Goal: Transaction & Acquisition: Purchase product/service

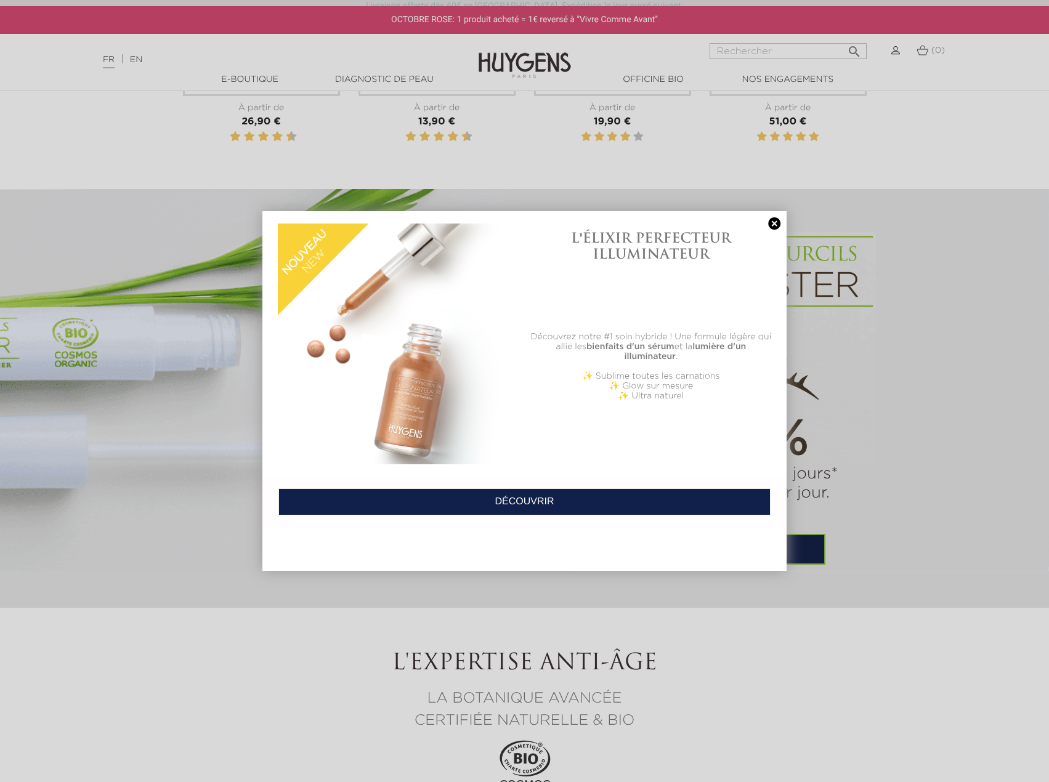
scroll to position [739, 0]
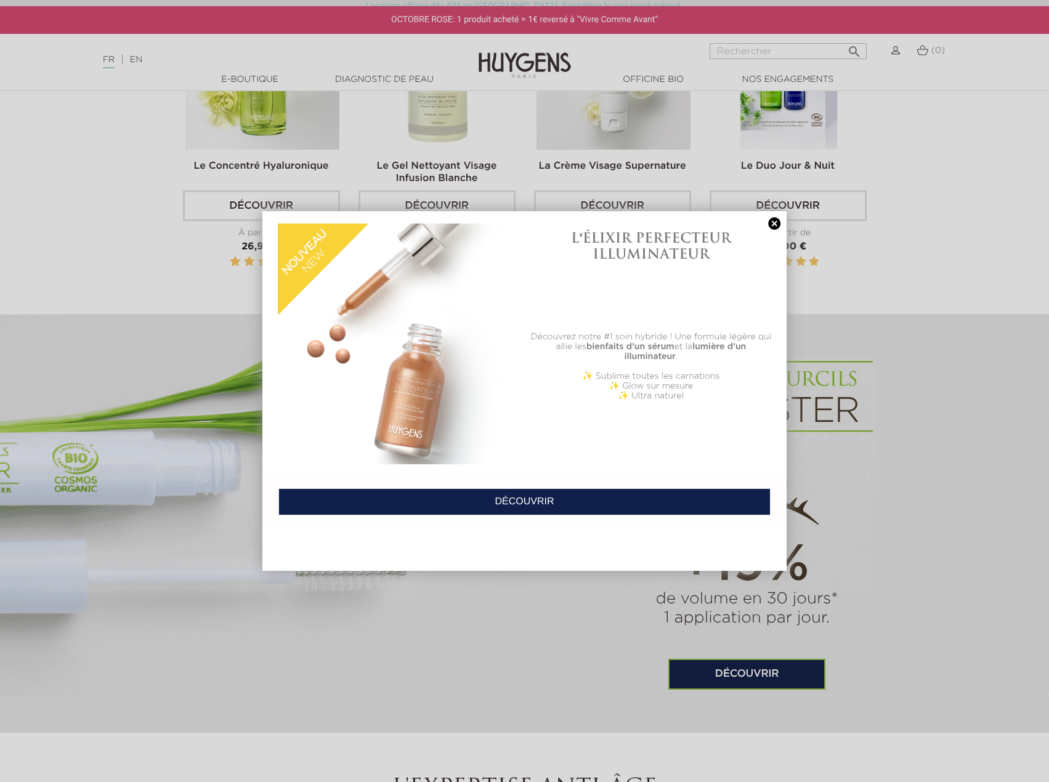
click at [773, 225] on link at bounding box center [773, 223] width 17 height 13
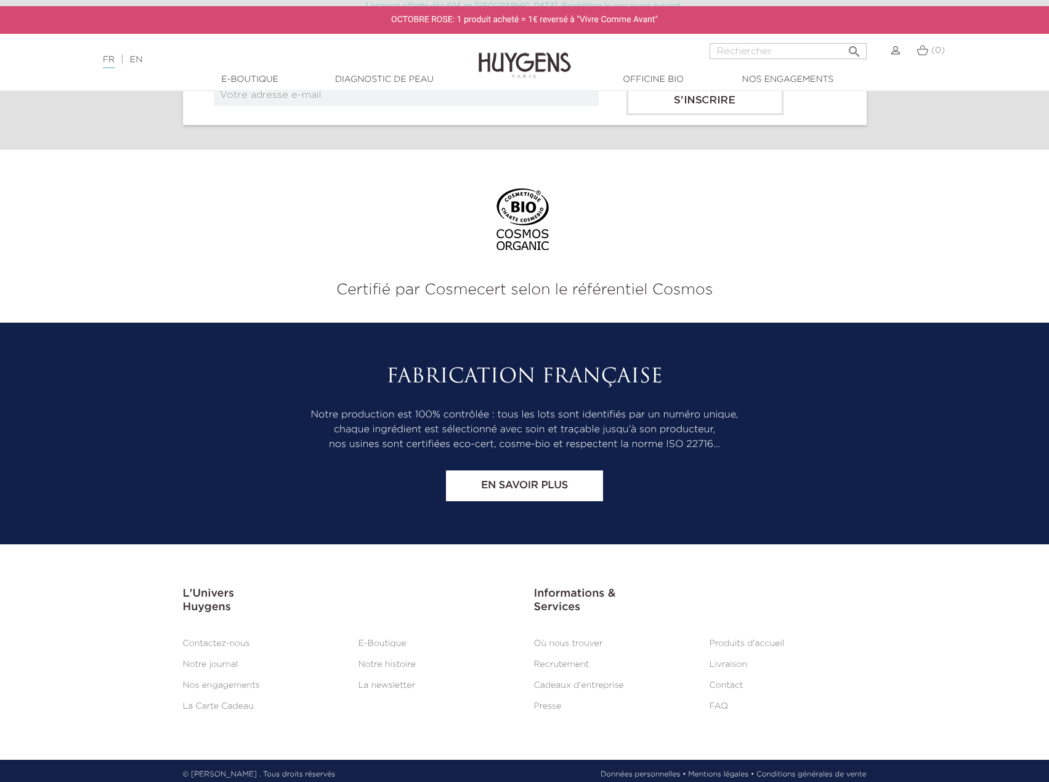
scroll to position [5061, 0]
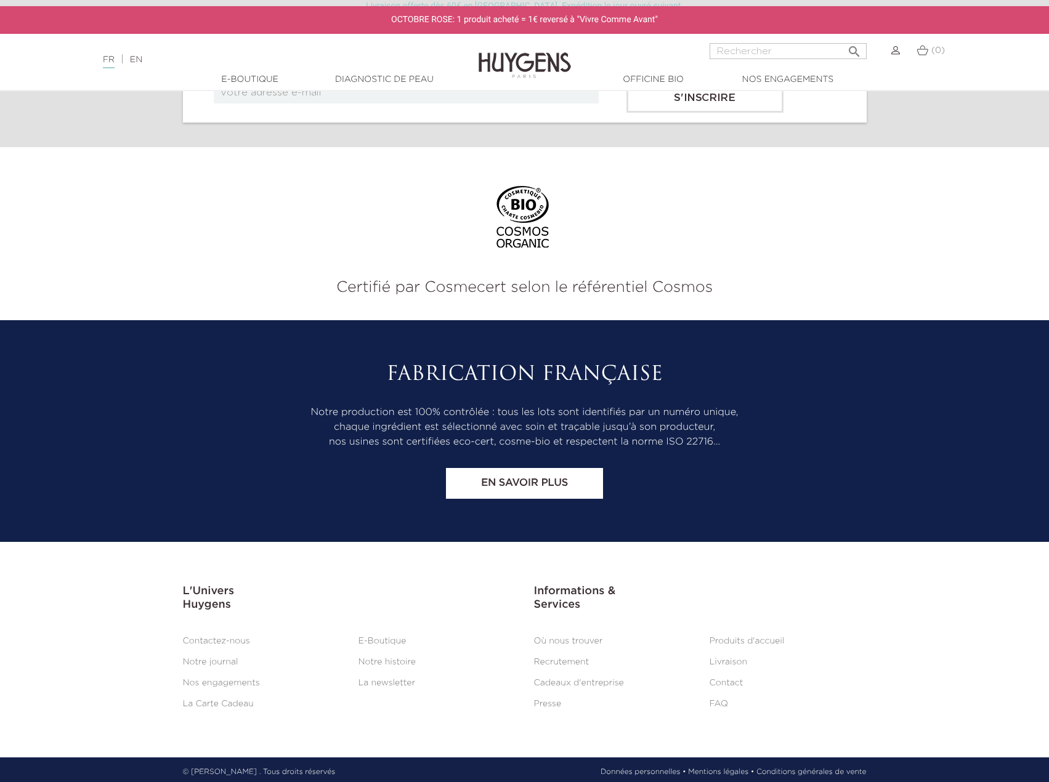
click at [381, 637] on link "E-Boutique" at bounding box center [382, 641] width 48 height 9
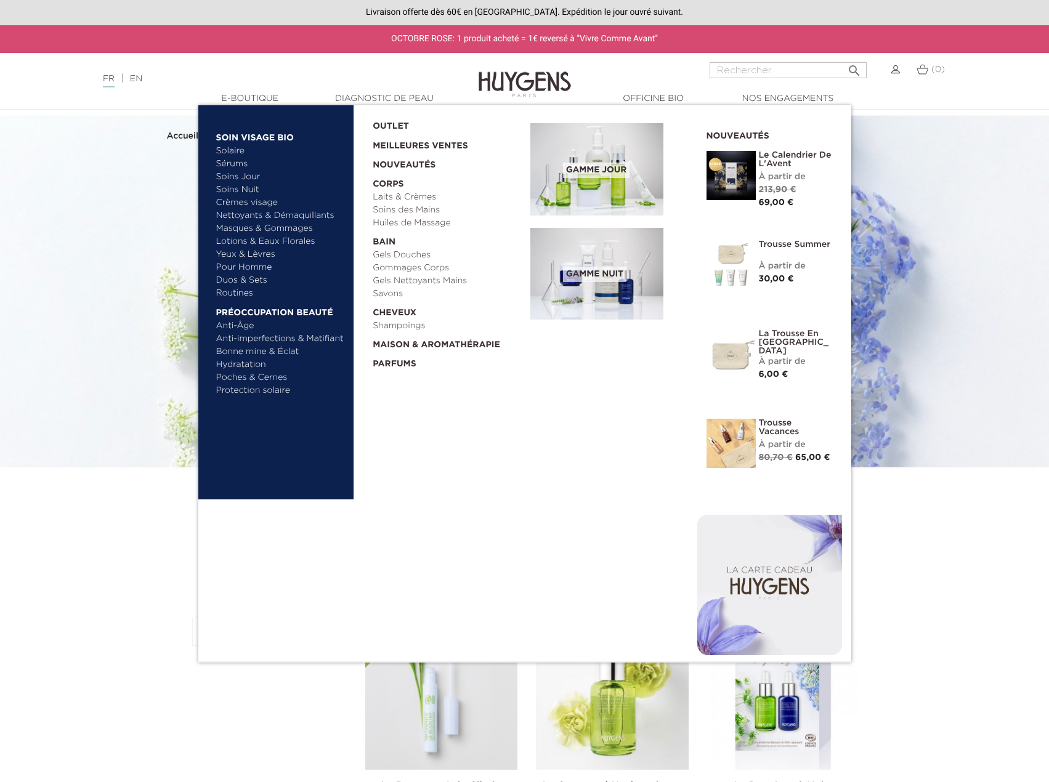
click at [227, 148] on link "Solaire" at bounding box center [280, 151] width 129 height 13
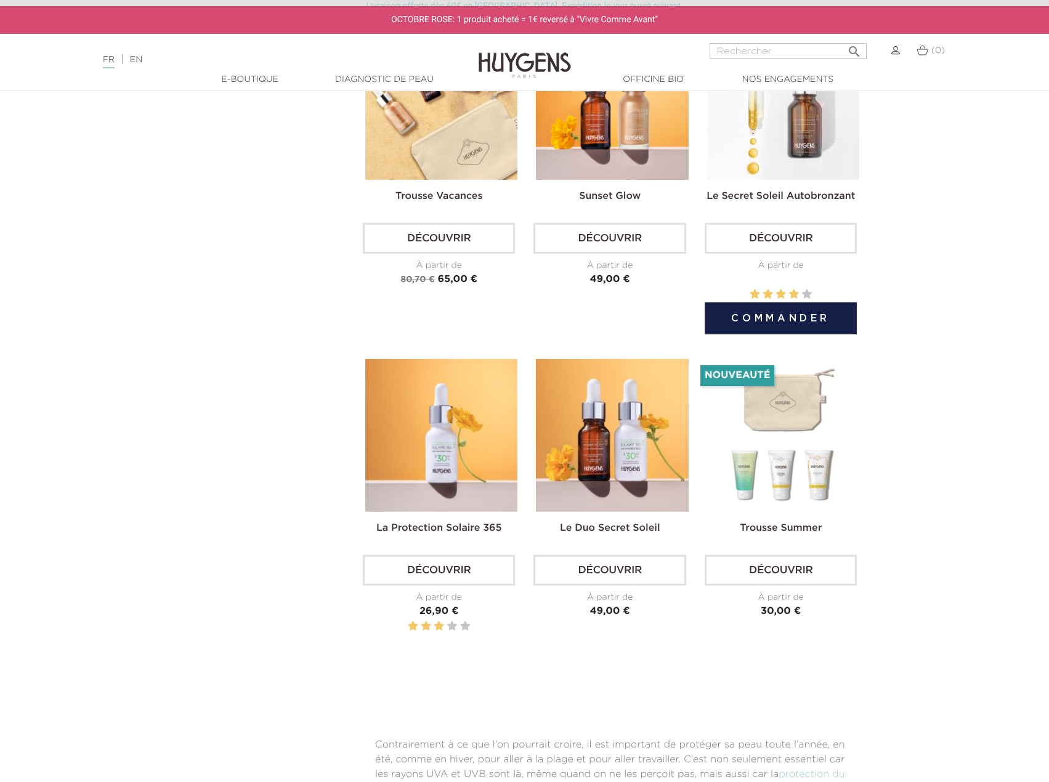
scroll to position [431, 0]
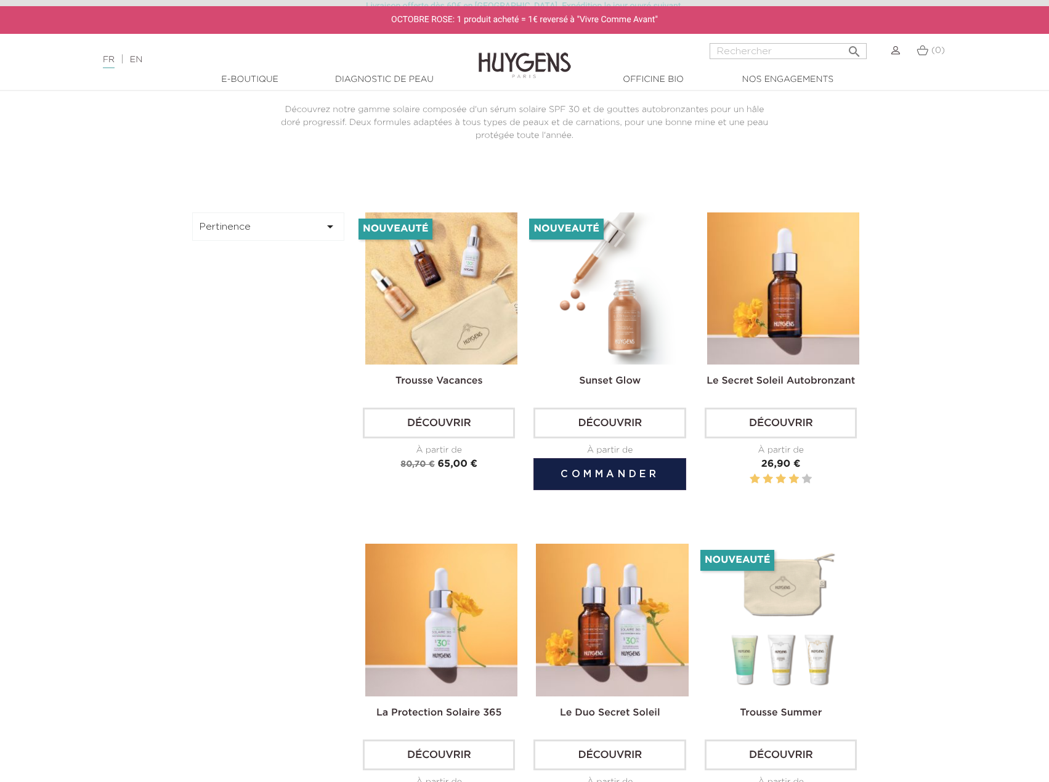
click at [622, 336] on img at bounding box center [612, 288] width 152 height 152
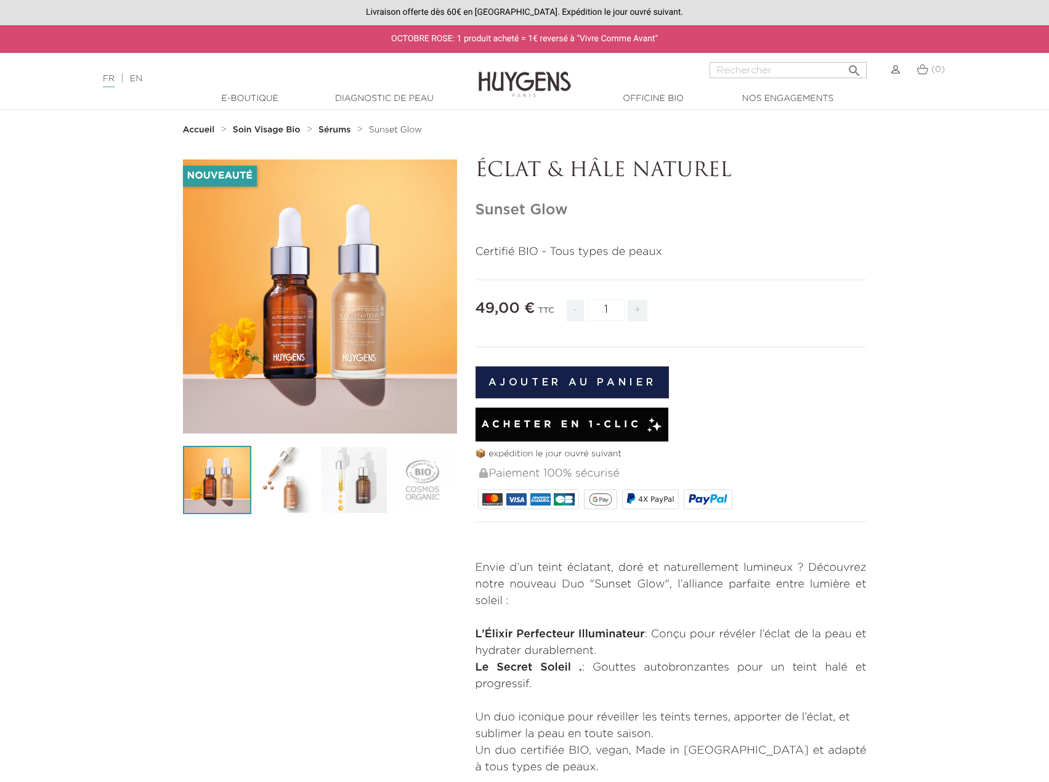
click at [609, 421] on span "Acheter en 1-clic" at bounding box center [561, 424] width 160 height 15
